Goal: Navigation & Orientation: Find specific page/section

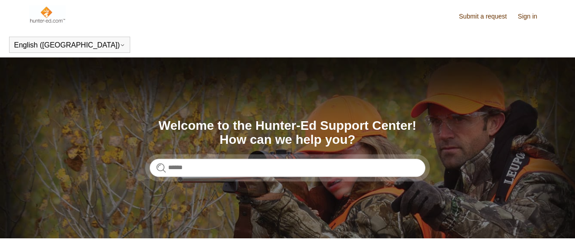
drag, startPoint x: 363, startPoint y: 14, endPoint x: 371, endPoint y: 17, distance: 8.6
click at [363, 14] on div "Chat Support" at bounding box center [287, 125] width 575 height 251
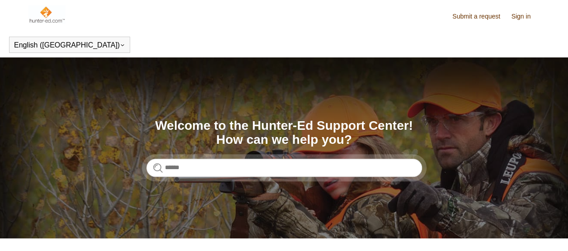
click at [514, 14] on link "Sign in" at bounding box center [525, 16] width 28 height 9
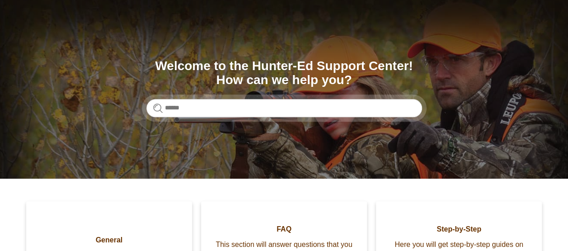
scroll to position [90, 0]
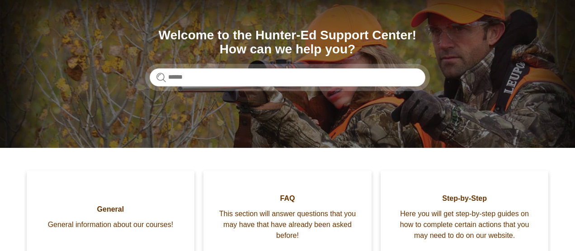
click at [332, 28] on div "Chat Support" at bounding box center [287, 125] width 575 height 251
click at [355, 109] on div "Chat Support" at bounding box center [287, 125] width 575 height 251
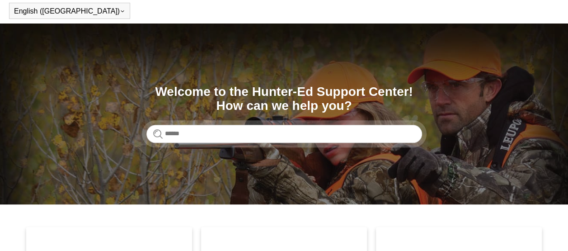
scroll to position [0, 0]
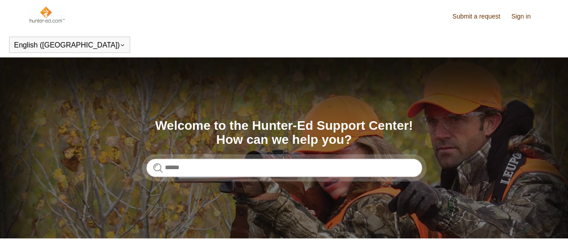
click at [513, 13] on link "Sign in" at bounding box center [525, 16] width 28 height 9
click at [524, 17] on link "Sign in" at bounding box center [525, 16] width 28 height 9
